Goal: Task Accomplishment & Management: Complete application form

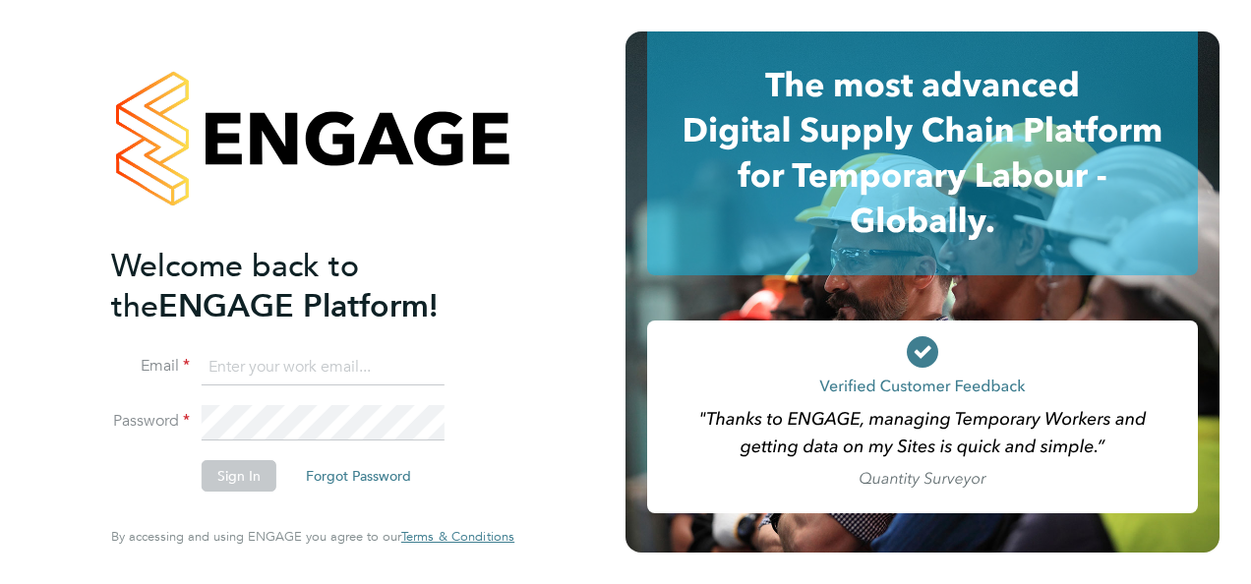
click at [366, 362] on input at bounding box center [323, 367] width 243 height 35
type input "cathy.holder@lancashire.gov.uk"
click at [251, 472] on button "Sign In" at bounding box center [239, 475] width 75 height 31
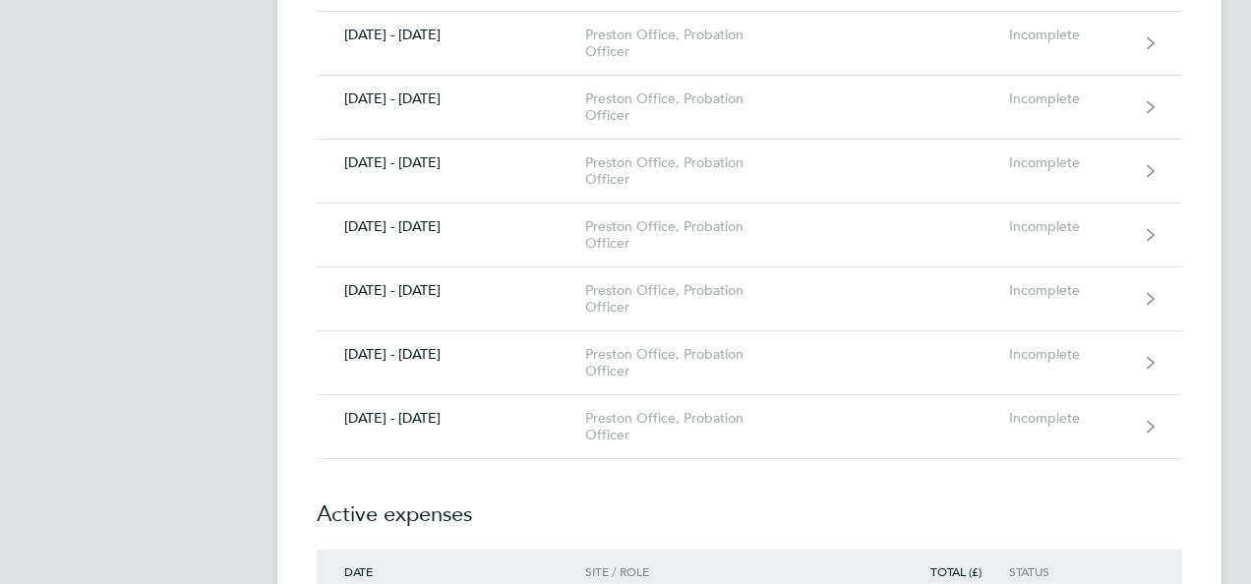
scroll to position [748, 0]
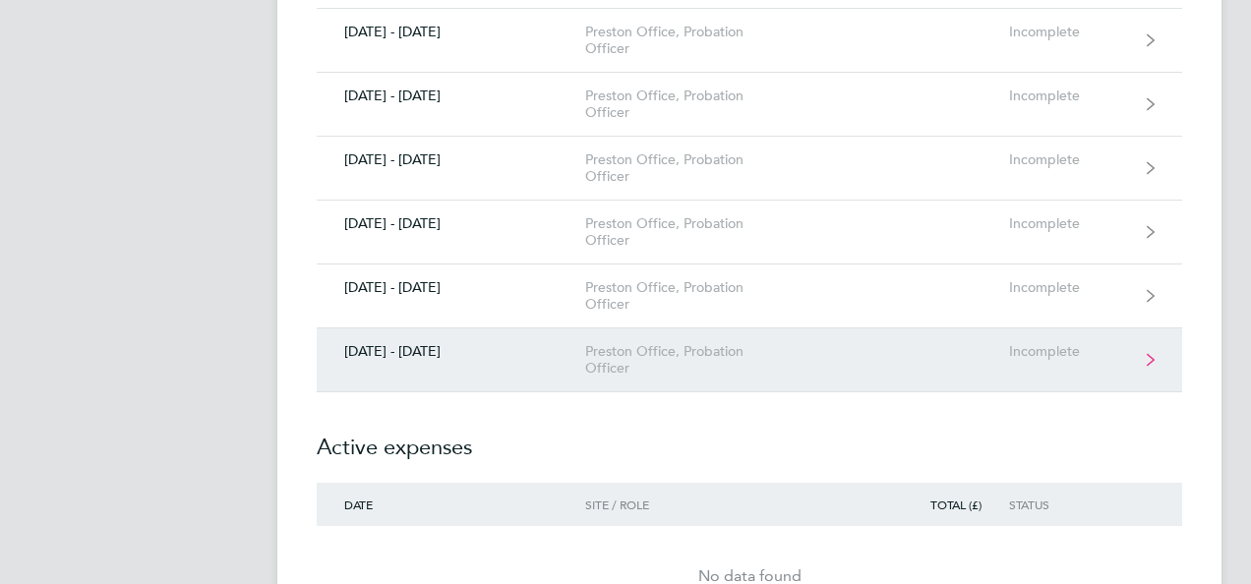
click at [413, 344] on div "[DATE] - [DATE]" at bounding box center [451, 351] width 269 height 17
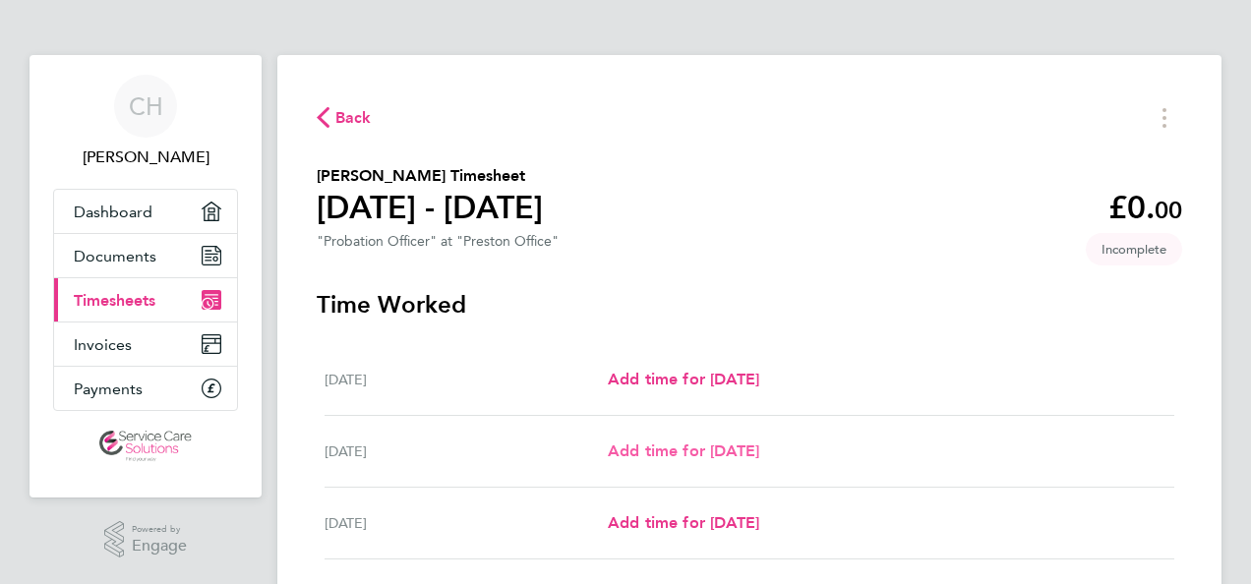
click at [685, 452] on span "Add time for [DATE]" at bounding box center [683, 451] width 151 height 19
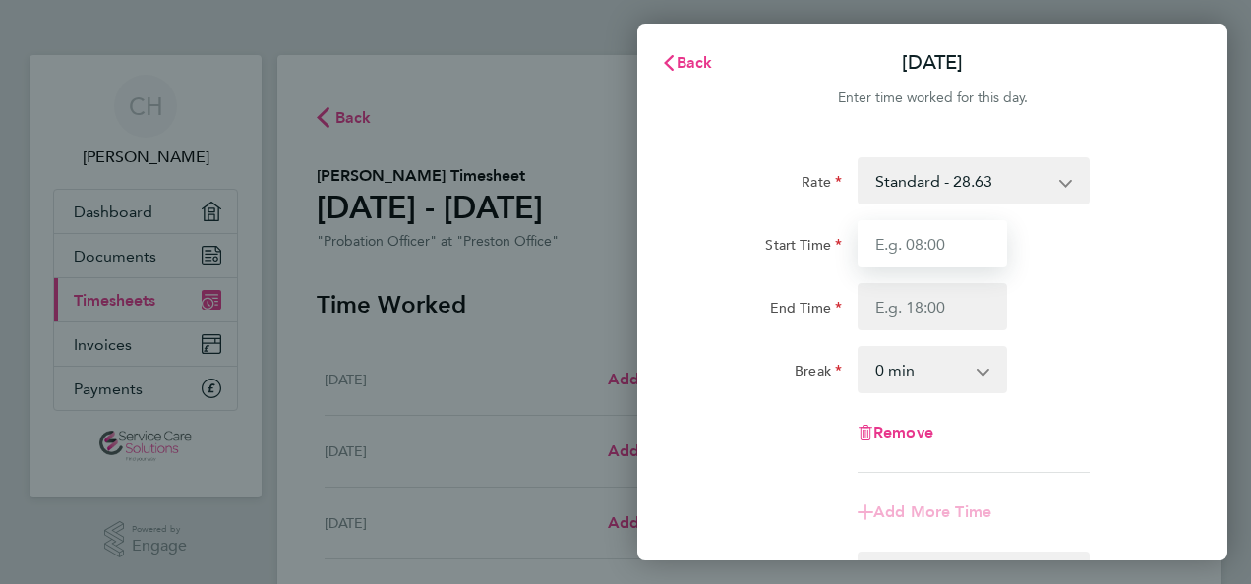
click at [944, 243] on input "Start Time" at bounding box center [933, 243] width 150 height 47
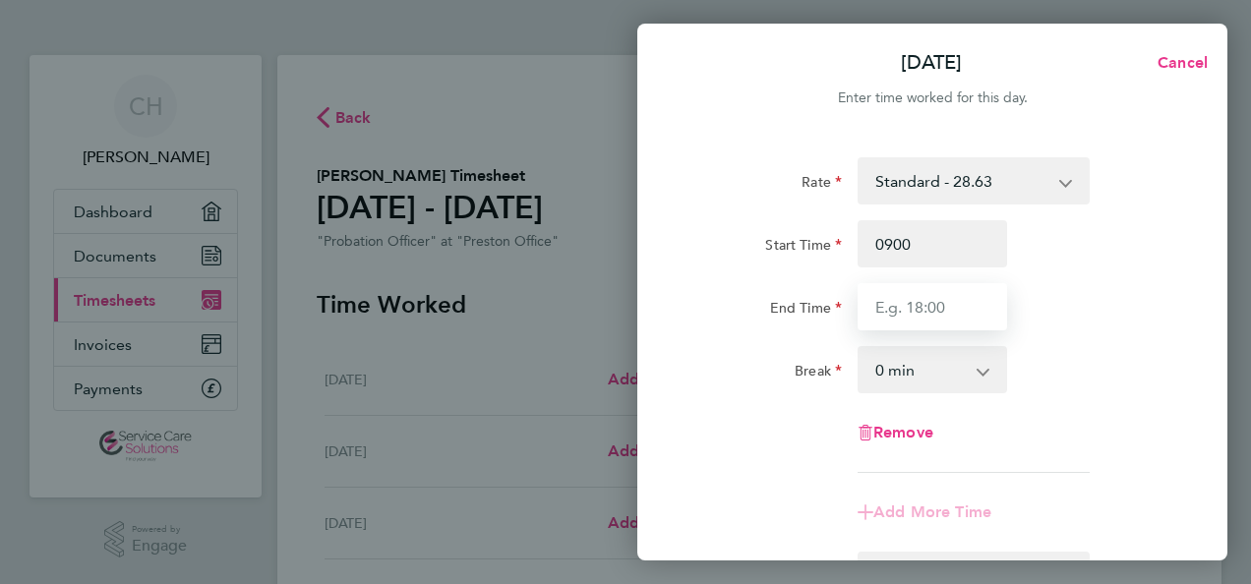
type input "09:00"
click at [875, 307] on input "End Time" at bounding box center [933, 306] width 150 height 47
type input "17:45"
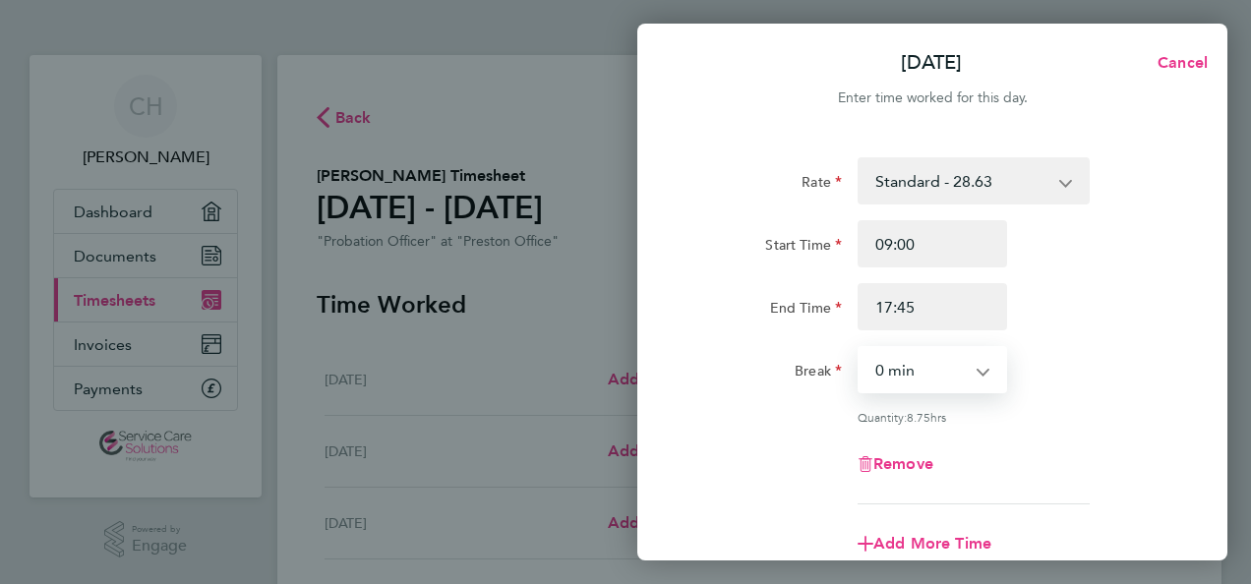
click at [904, 370] on select "0 min 15 min 30 min 45 min 60 min 75 min 90 min" at bounding box center [921, 369] width 122 height 43
click at [860, 348] on select "0 min 15 min 30 min 45 min 60 min 75 min 90 min" at bounding box center [921, 369] width 122 height 43
click at [970, 370] on select "0 min 15 min 30 min 45 min 60 min 75 min 90 min" at bounding box center [921, 369] width 122 height 43
click at [860, 348] on select "0 min 15 min 30 min 45 min 60 min 75 min 90 min" at bounding box center [921, 369] width 122 height 43
click at [967, 372] on select "0 min 15 min 30 min 45 min 60 min 75 min 90 min" at bounding box center [921, 369] width 122 height 43
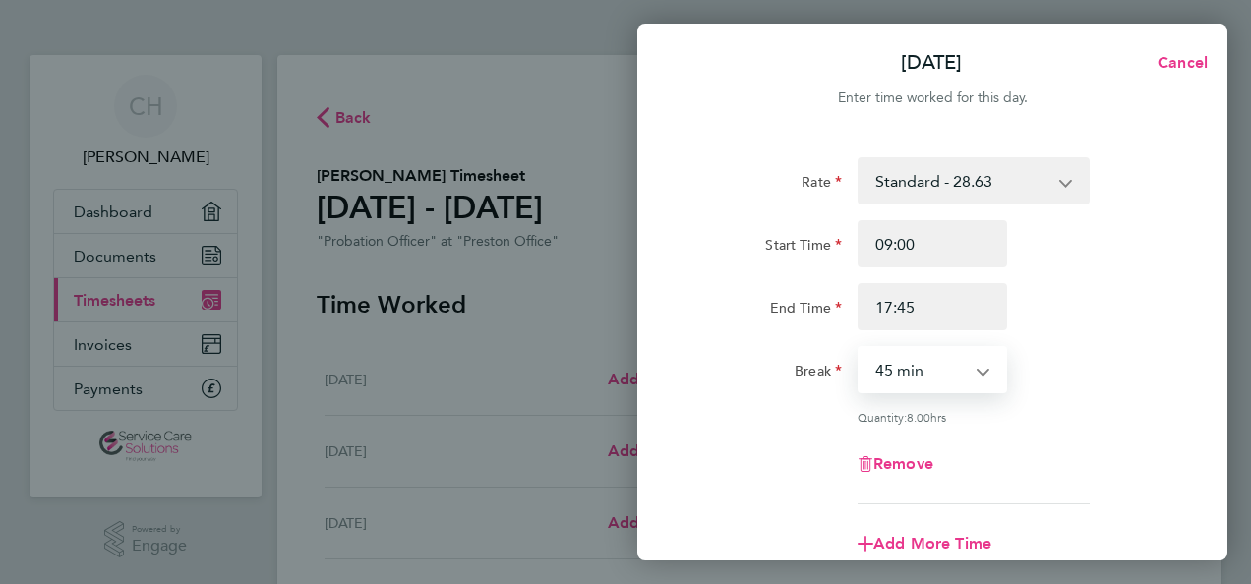
select select "30"
click at [860, 348] on select "0 min 15 min 30 min 45 min 60 min 75 min 90 min" at bounding box center [921, 369] width 122 height 43
click at [720, 479] on div "Remove" at bounding box center [933, 464] width 496 height 47
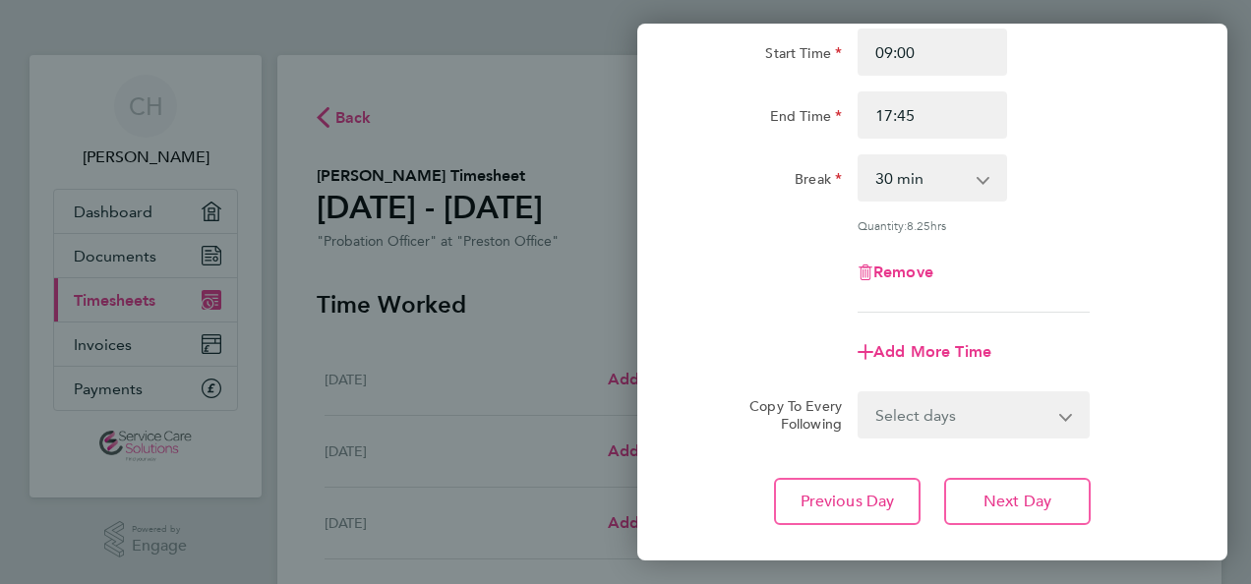
scroll to position [197, 0]
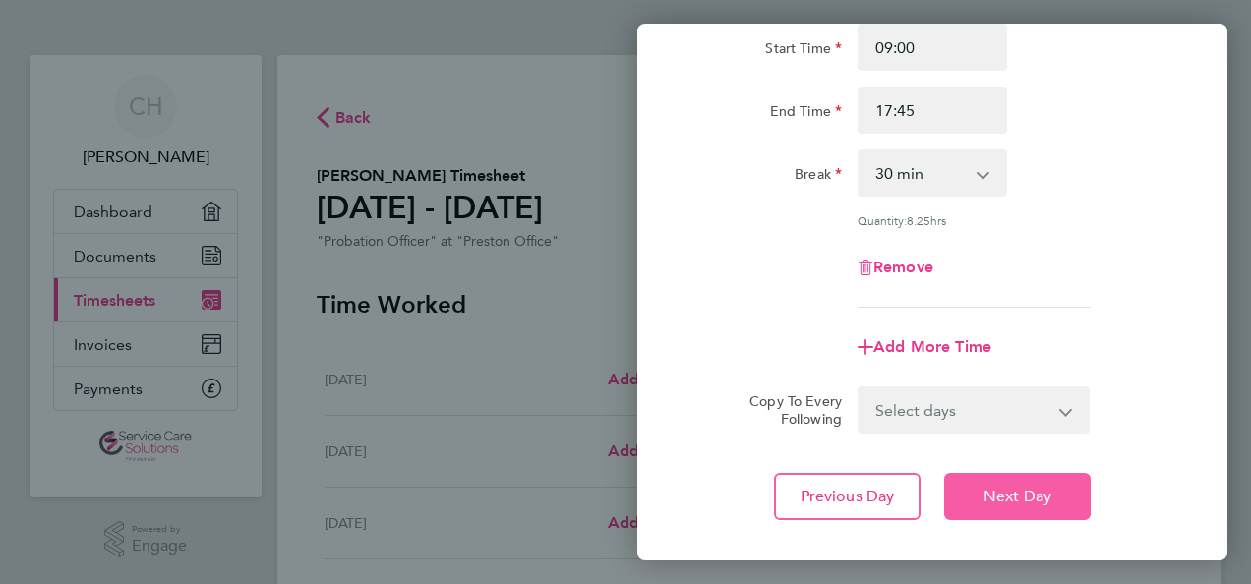
click at [1035, 507] on button "Next Day" at bounding box center [1017, 496] width 147 height 47
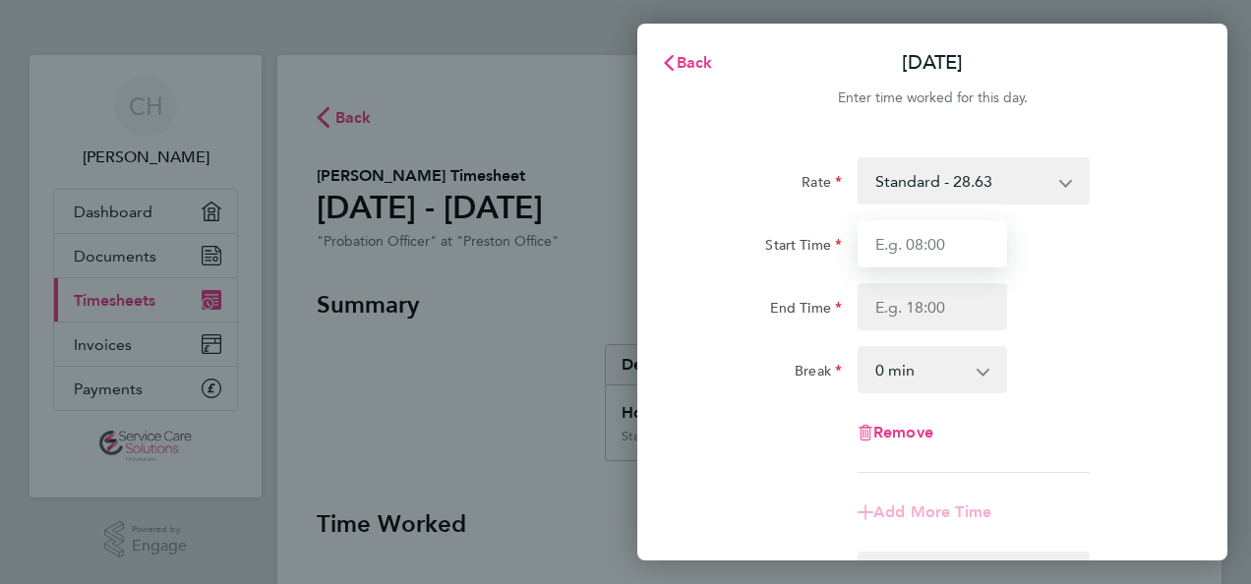
click at [966, 244] on input "Start Time" at bounding box center [933, 243] width 150 height 47
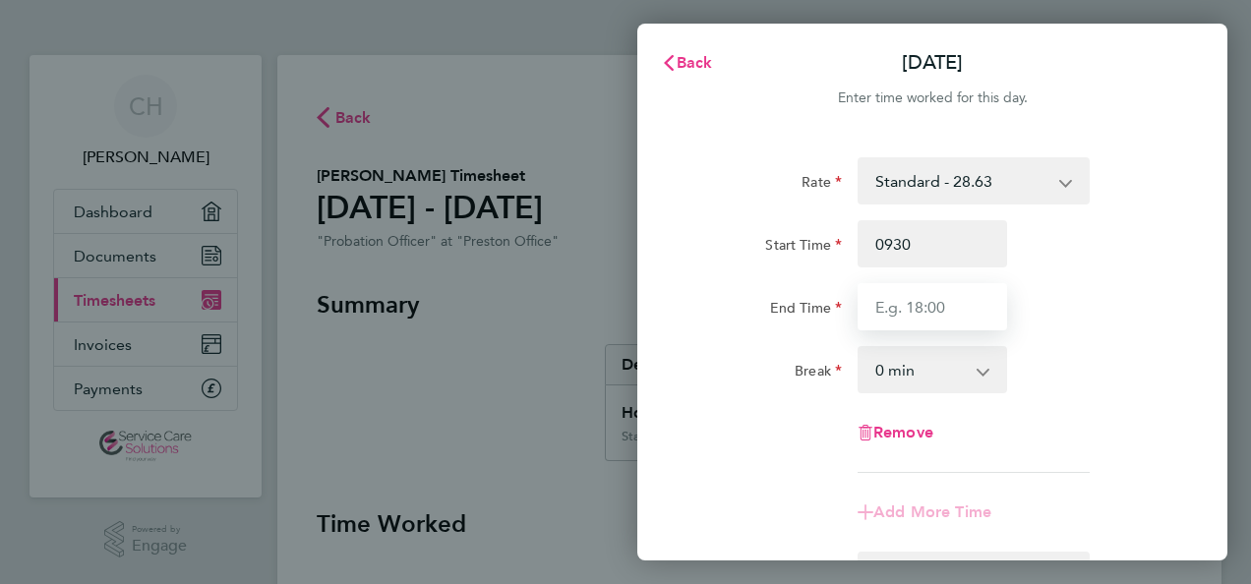
type input "09:30"
click at [875, 309] on input "End Time" at bounding box center [933, 306] width 150 height 47
type input "18:00"
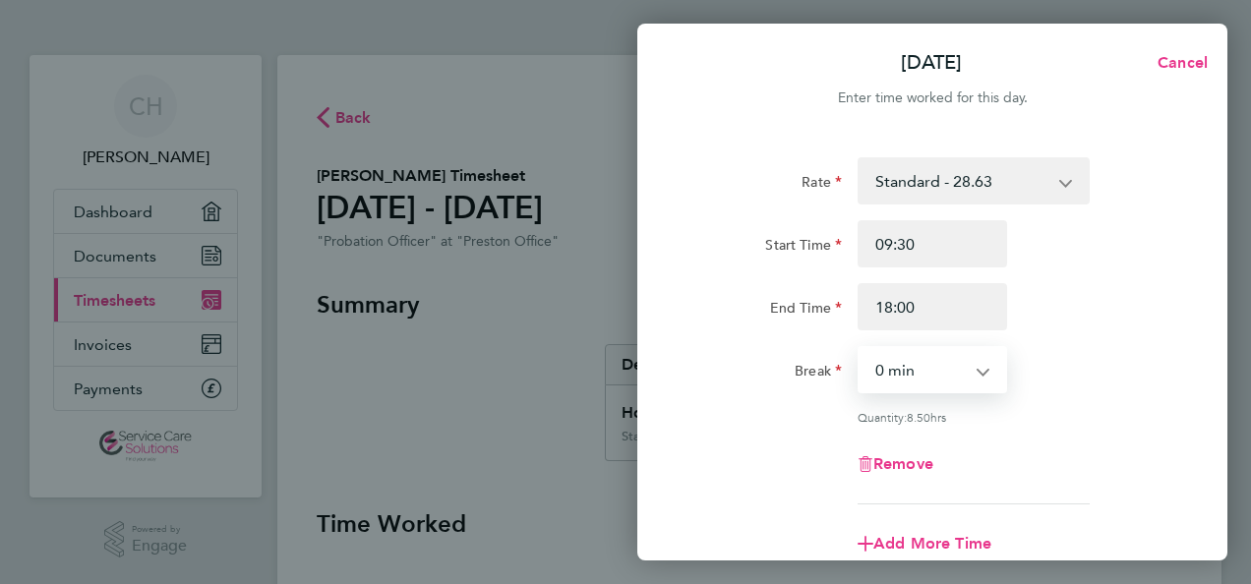
click at [899, 381] on select "0 min 15 min 30 min 45 min 60 min 75 min 90 min" at bounding box center [921, 369] width 122 height 43
select select "30"
click at [860, 348] on select "0 min 15 min 30 min 45 min 60 min 75 min 90 min" at bounding box center [921, 369] width 122 height 43
drag, startPoint x: 1118, startPoint y: 473, endPoint x: 672, endPoint y: 490, distance: 446.9
click at [672, 490] on div "Rate Standard - 28.63 Start Time 09:30 End Time 18:00 Break 0 min 15 min 30 min…" at bounding box center [932, 437] width 590 height 607
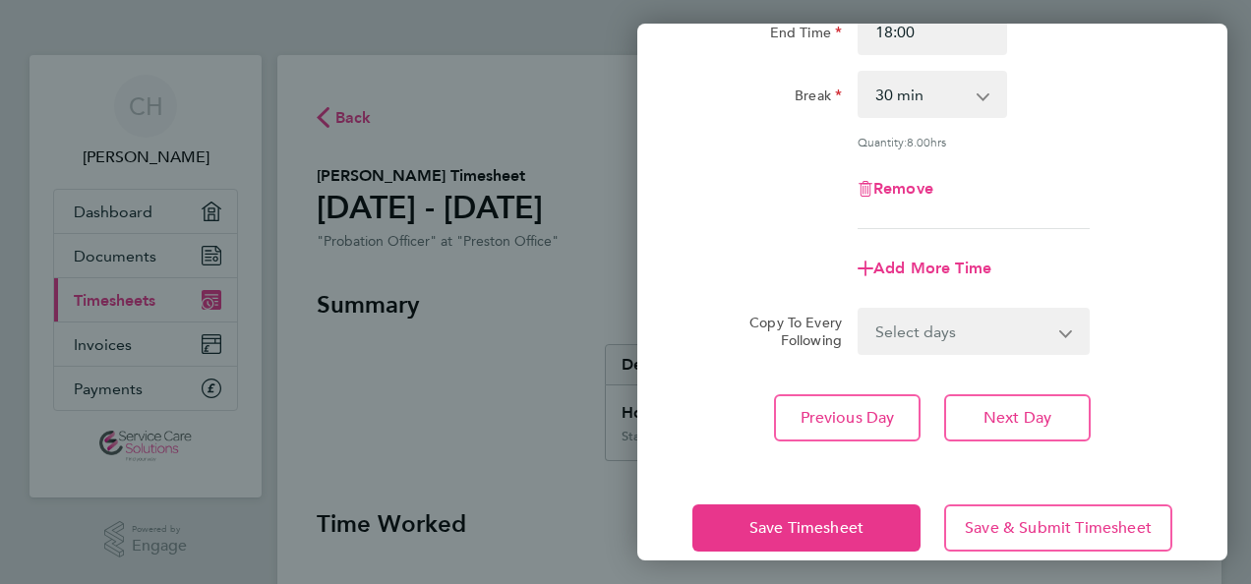
scroll to position [304, 0]
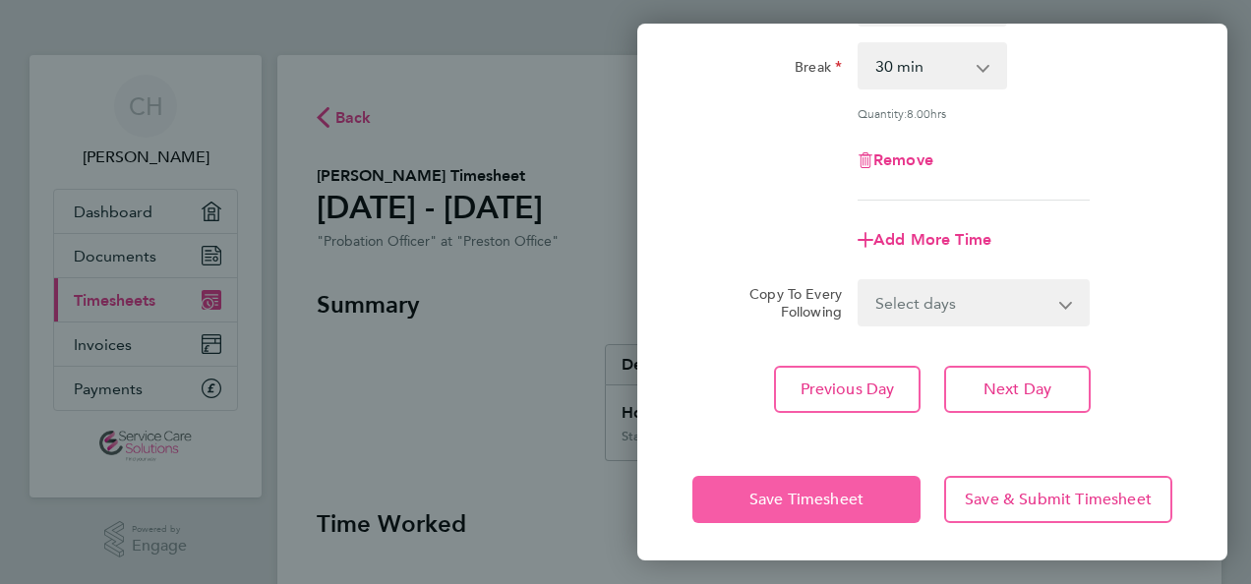
click at [796, 493] on span "Save Timesheet" at bounding box center [807, 500] width 114 height 20
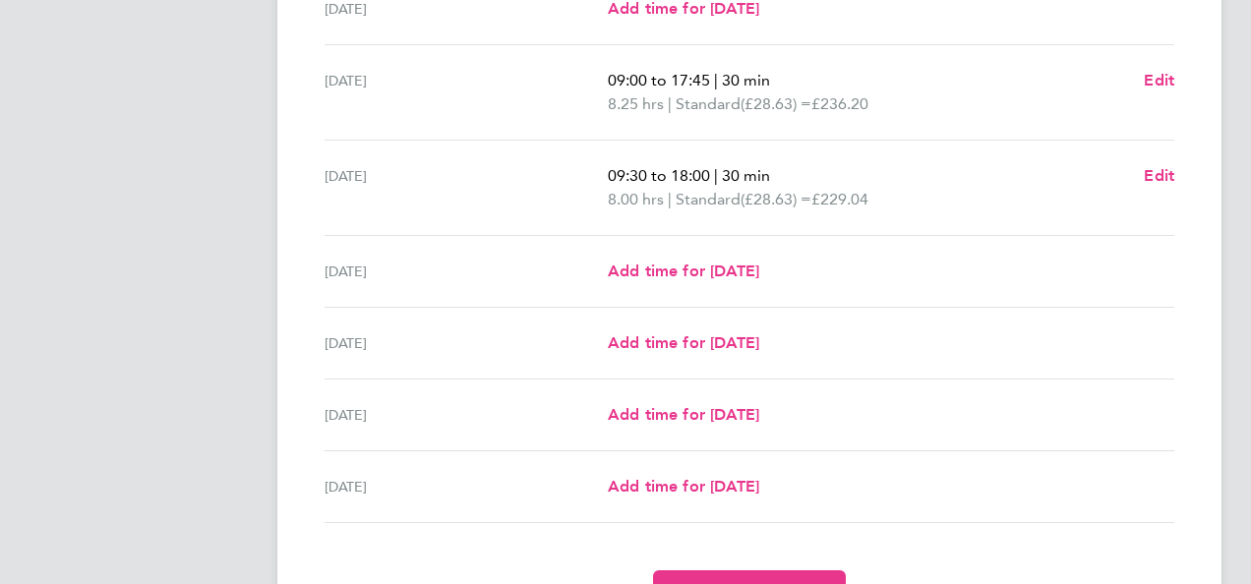
scroll to position [630, 0]
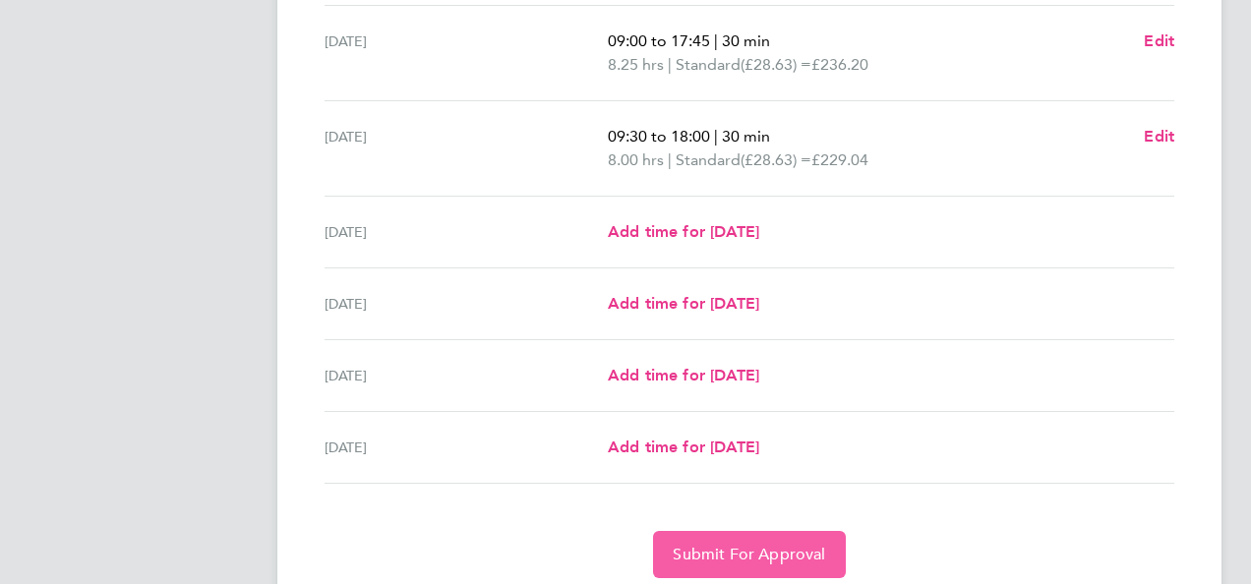
click at [754, 545] on span "Submit For Approval" at bounding box center [749, 555] width 152 height 20
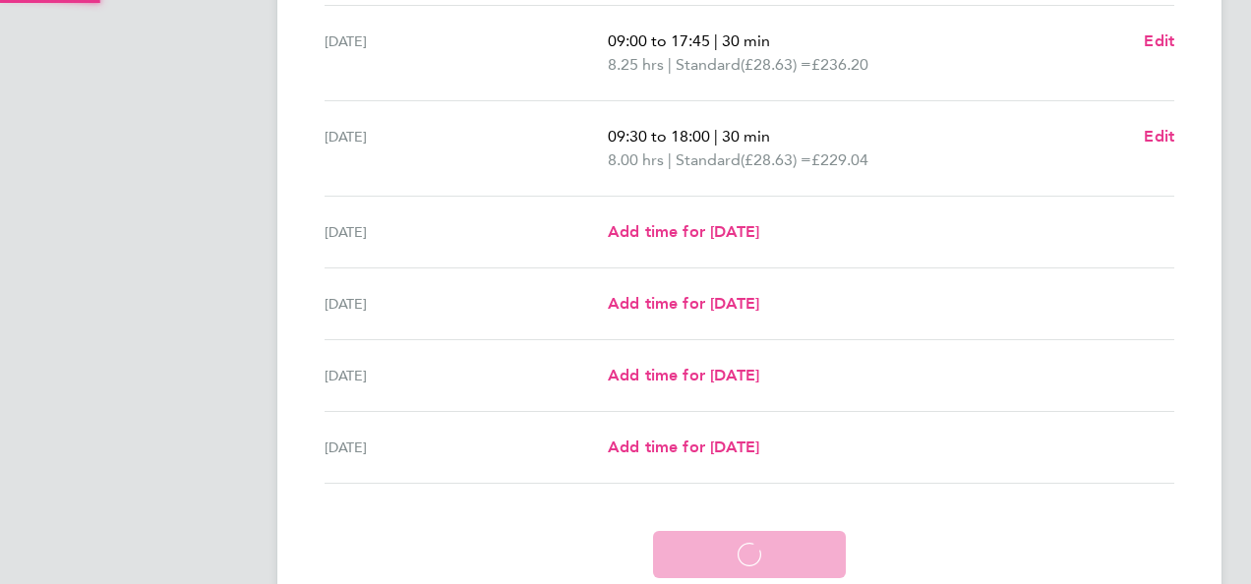
scroll to position [605, 0]
